Goal: Task Accomplishment & Management: Manage account settings

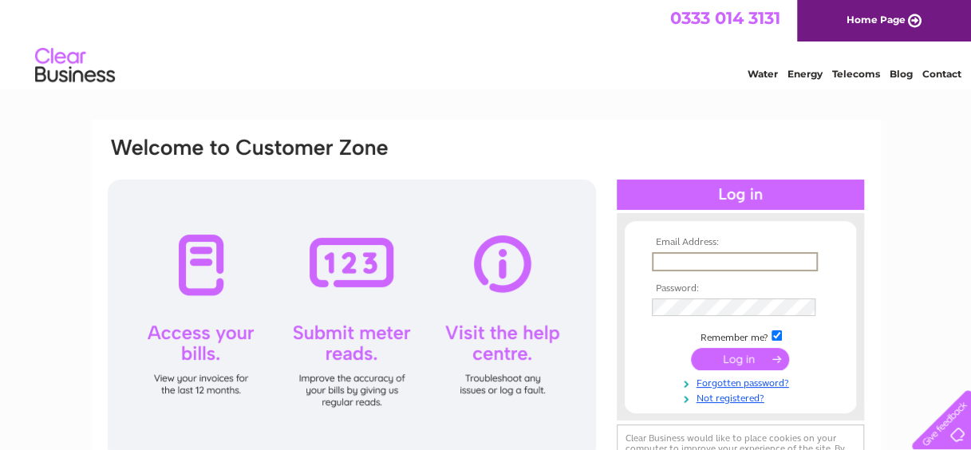
click at [748, 262] on input "text" at bounding box center [735, 261] width 166 height 19
type input "emma.turner@west-dunbarton.gov.uk"
click at [691, 349] on input "submit" at bounding box center [740, 360] width 98 height 22
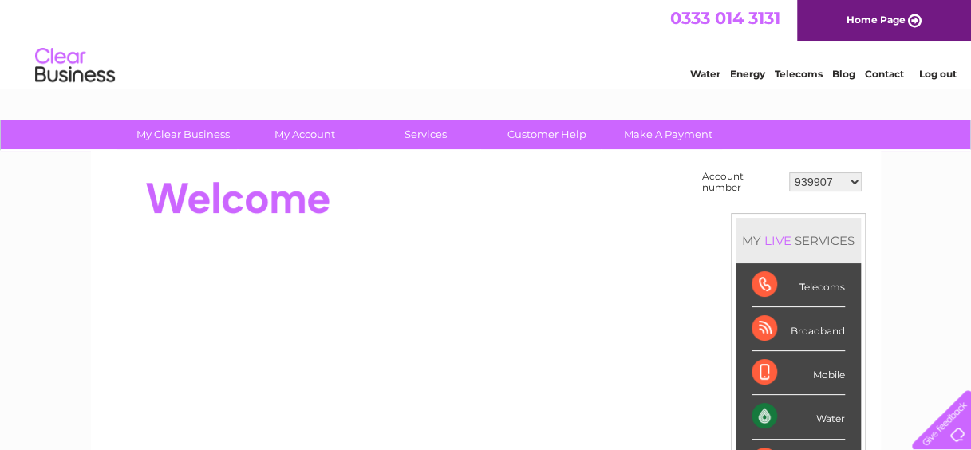
click at [859, 185] on select "939907 976406 30276649 30285037 30306828" at bounding box center [825, 181] width 73 height 19
click at [883, 75] on link "Contact" at bounding box center [884, 74] width 39 height 12
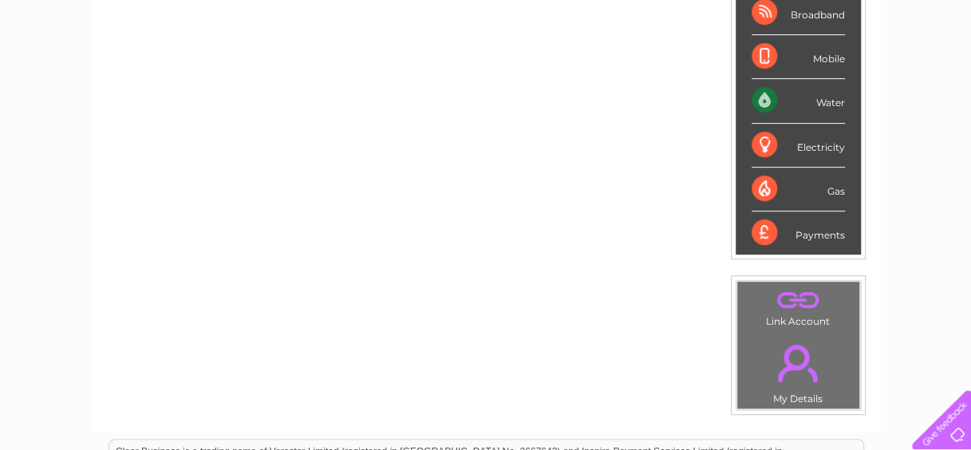
scroll to position [318, 0]
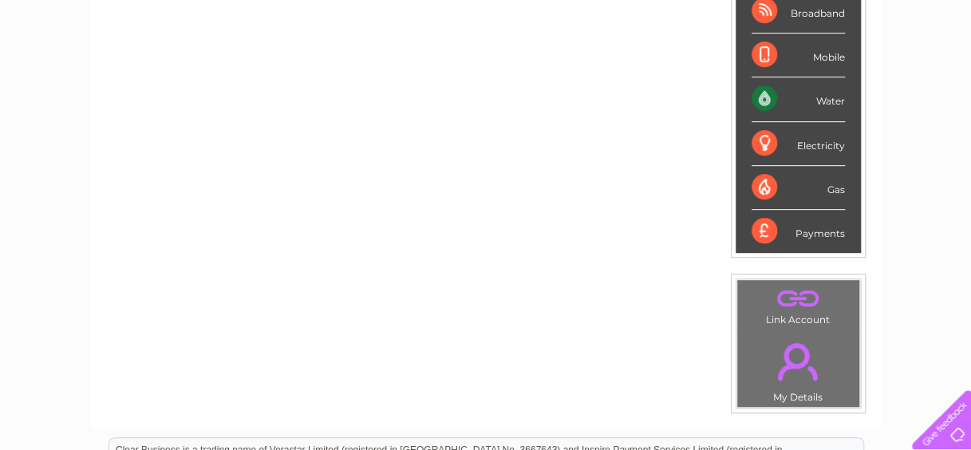
click at [792, 298] on link "." at bounding box center [798, 298] width 114 height 28
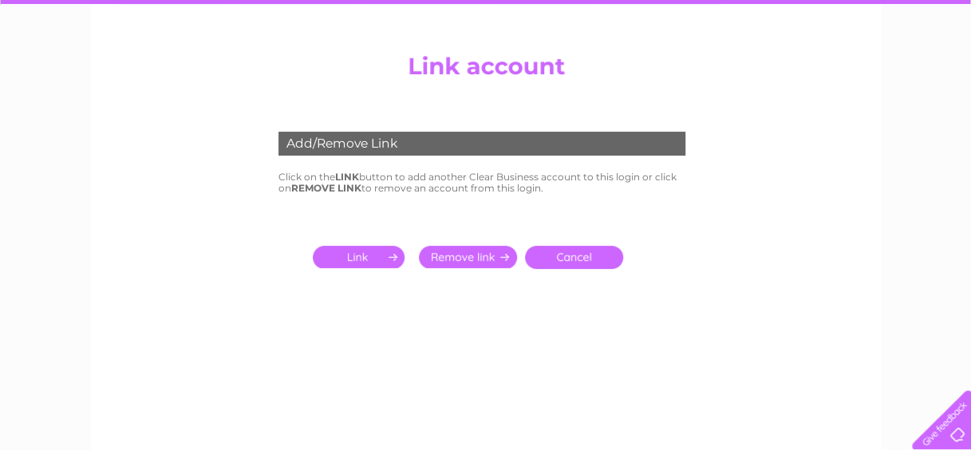
scroll to position [166, 0]
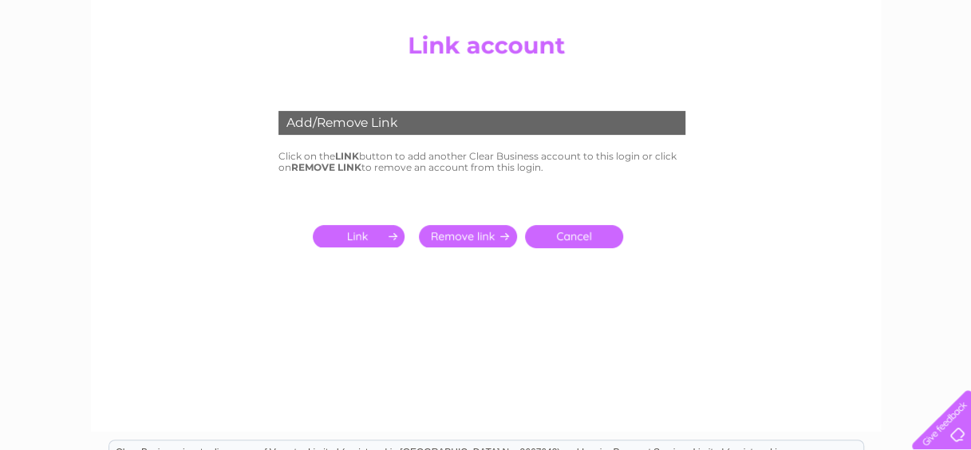
click at [335, 239] on input "submit" at bounding box center [362, 236] width 98 height 22
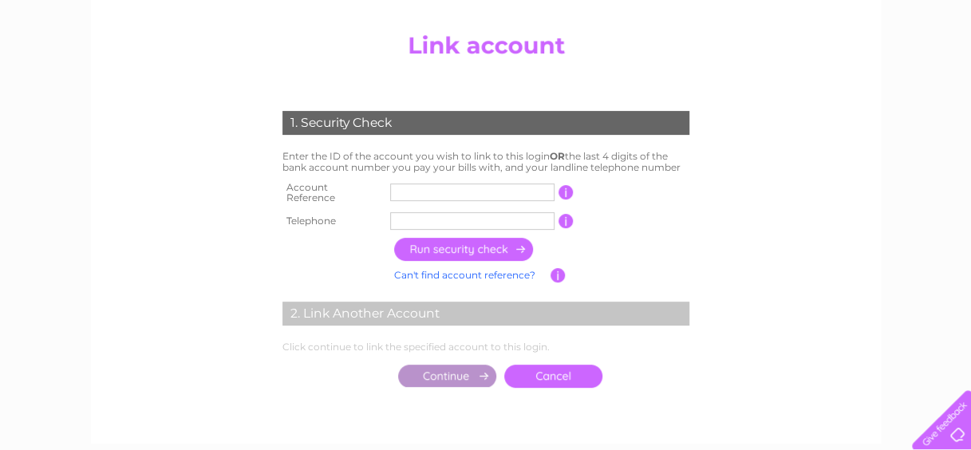
click at [413, 190] on input "text" at bounding box center [472, 193] width 164 height 18
type input "1140459"
click at [418, 212] on input "text" at bounding box center [472, 221] width 164 height 18
type input "01419517800"
click at [458, 241] on input "button" at bounding box center [464, 249] width 140 height 23
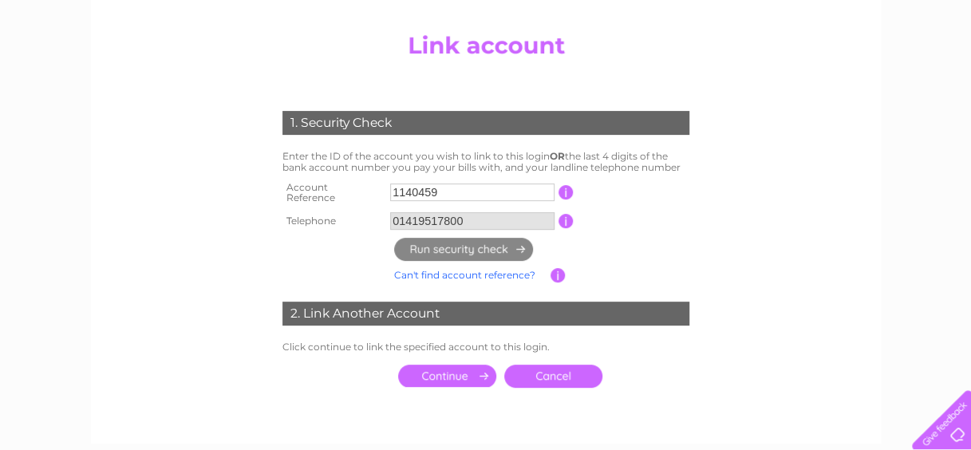
click at [476, 215] on input "01419517800" at bounding box center [472, 221] width 164 height 18
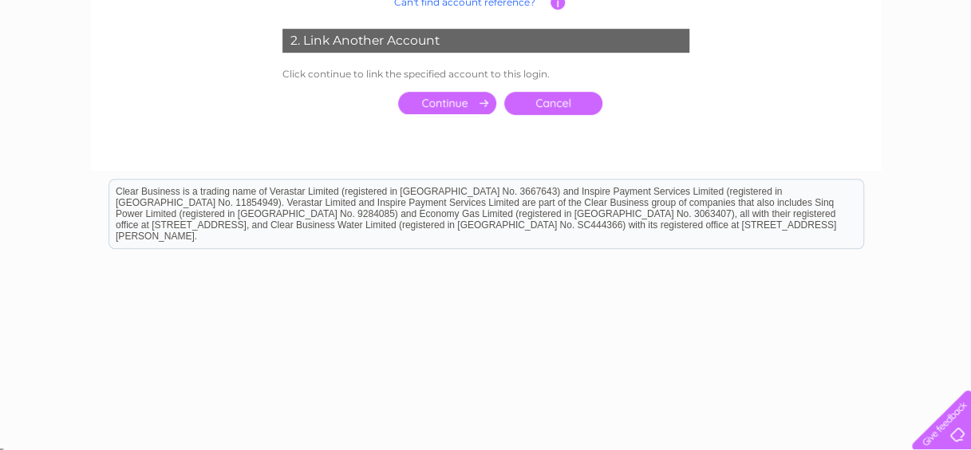
scroll to position [356, 0]
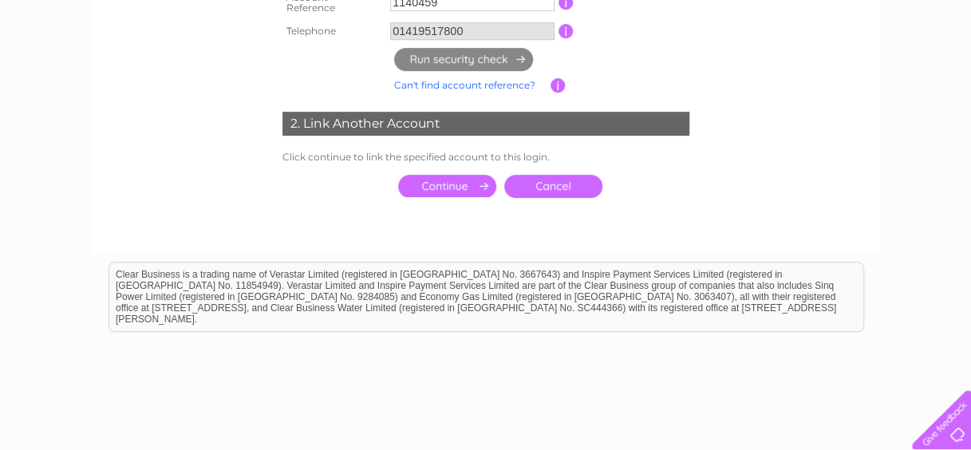
drag, startPoint x: 476, startPoint y: 215, endPoint x: 836, endPoint y: 147, distance: 366.2
click at [836, 147] on center "Add/Remove Link Click on the LINK button to add another Clear Business account …" at bounding box center [486, 36] width 760 height 403
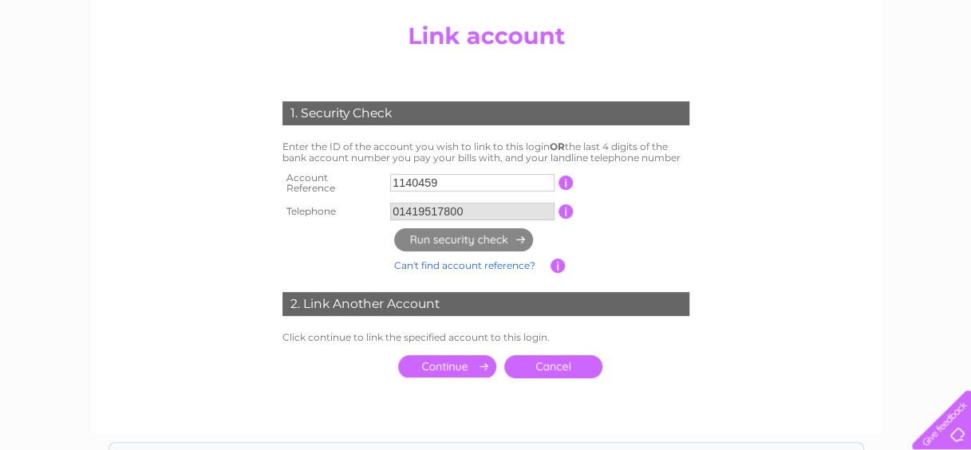
scroll to position [138, 0]
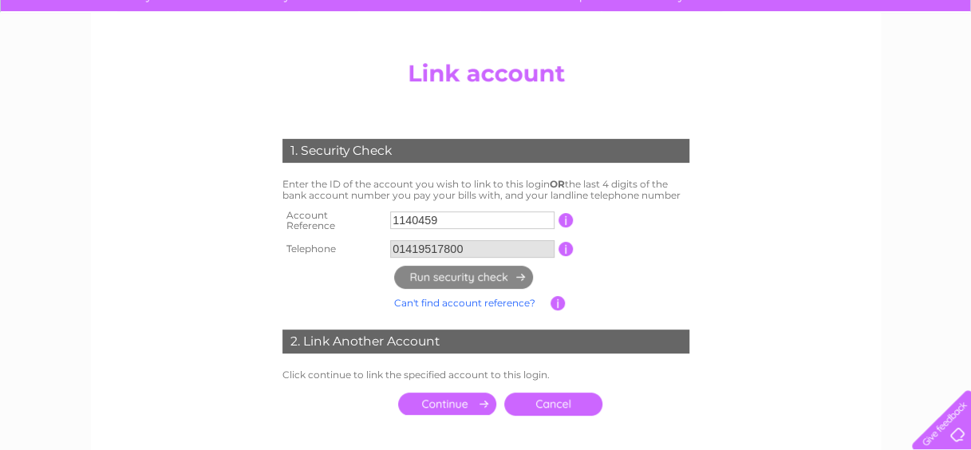
click at [477, 249] on input "01419517800" at bounding box center [472, 249] width 164 height 18
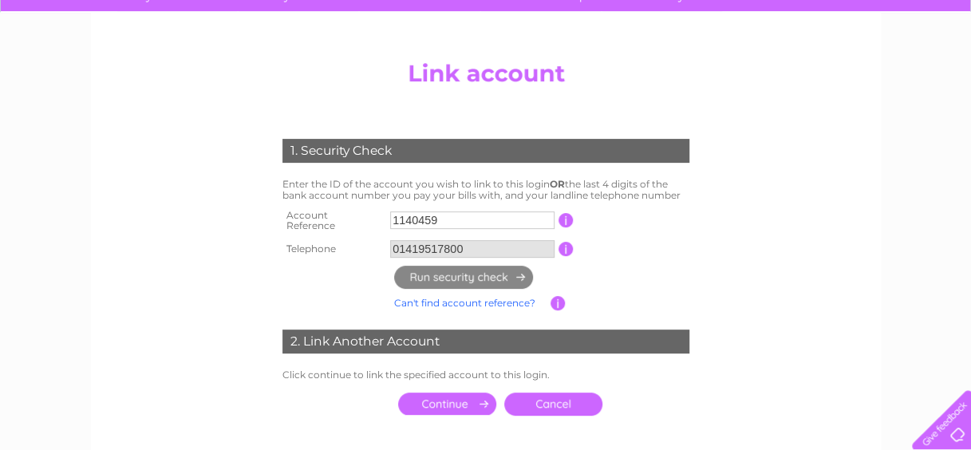
click at [496, 263] on div "1. Security Check Enter the ID of the account you wish to link to this login OR…" at bounding box center [485, 273] width 481 height 301
click at [436, 399] on input "submit" at bounding box center [447, 404] width 98 height 22
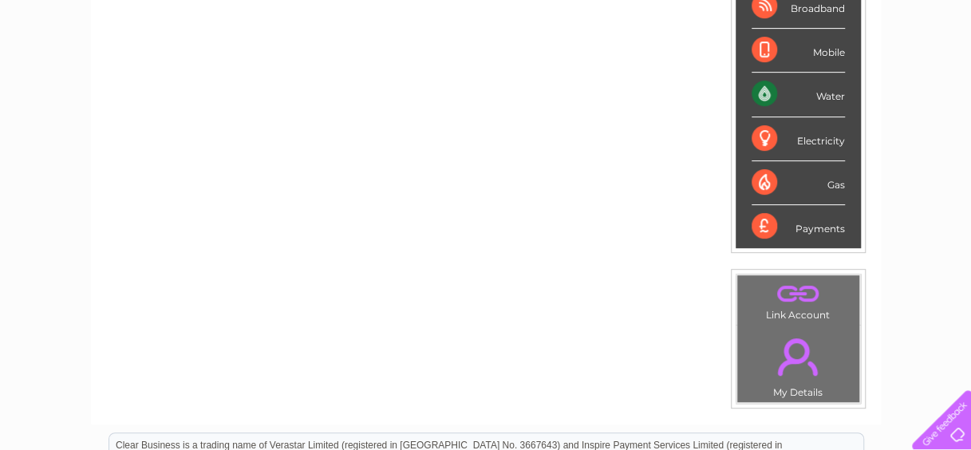
scroll to position [375, 0]
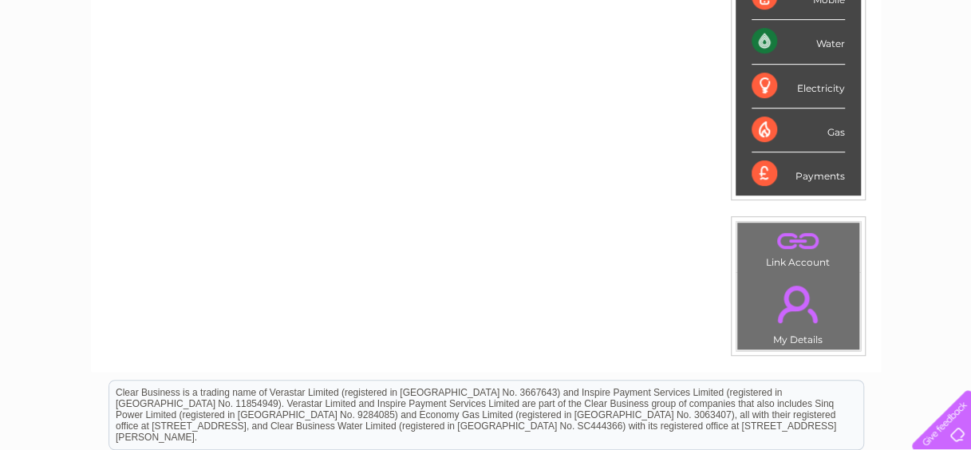
click at [801, 259] on td ". Link Account" at bounding box center [798, 247] width 124 height 50
click at [788, 241] on link "." at bounding box center [798, 241] width 114 height 28
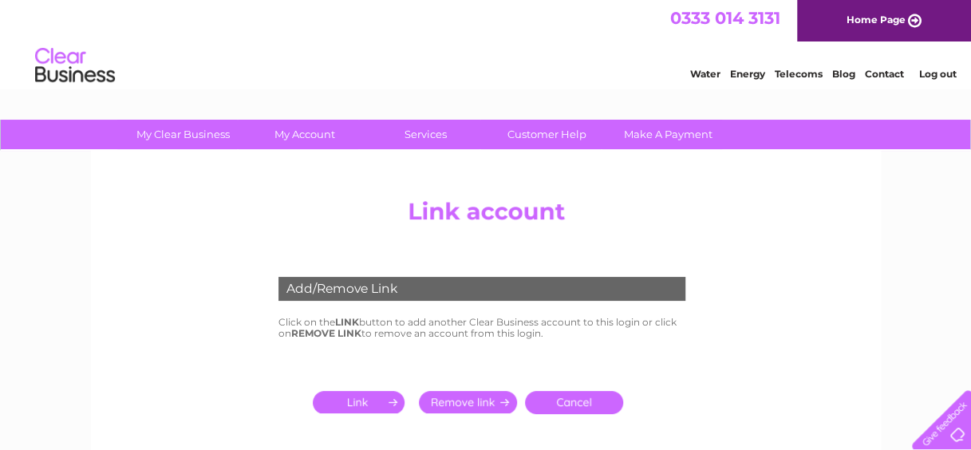
click at [342, 403] on input "submit" at bounding box center [362, 402] width 98 height 22
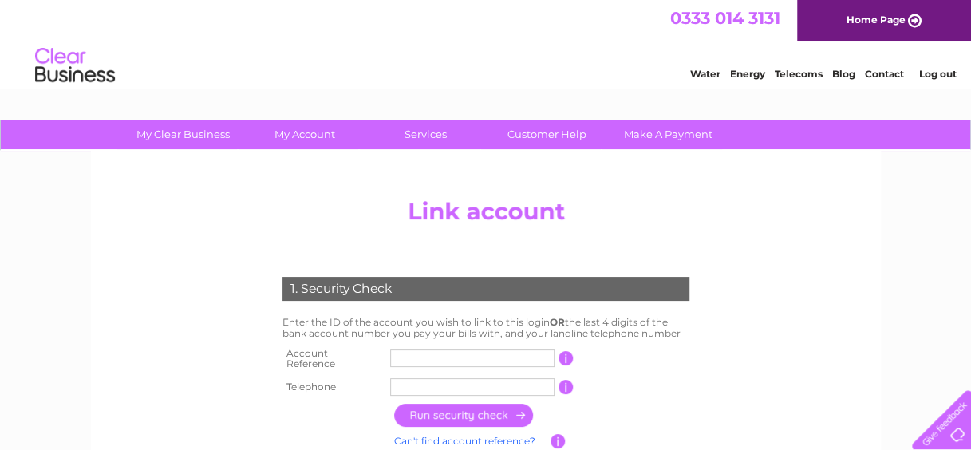
click at [453, 351] on input "text" at bounding box center [472, 358] width 164 height 18
type input "1140459"
type input "01419517800"
click at [468, 404] on input "button" at bounding box center [464, 415] width 140 height 23
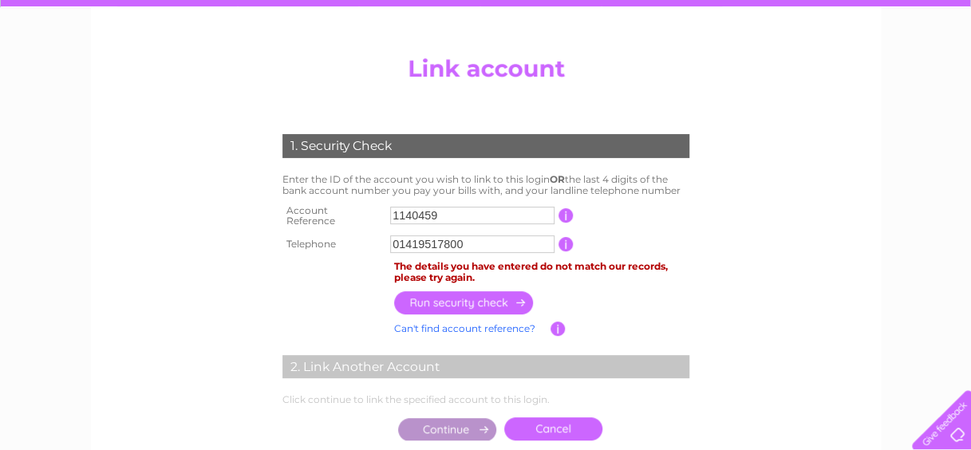
scroll to position [152, 0]
